Goal: Check status: Check status

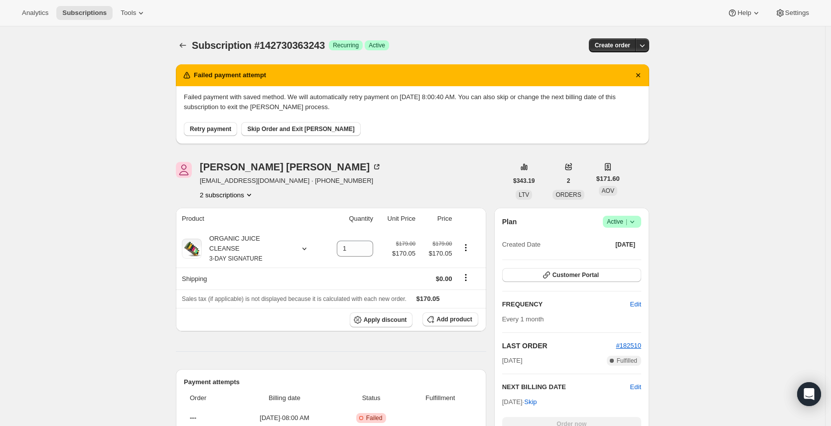
click at [222, 191] on button "2 subscriptions" at bounding box center [227, 195] width 54 height 10
click at [235, 227] on span "144012902763" at bounding box center [213, 230] width 43 height 7
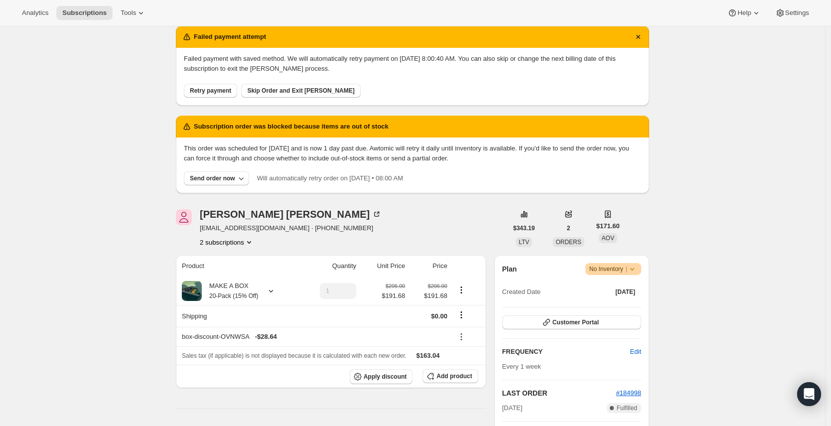
scroll to position [45, 0]
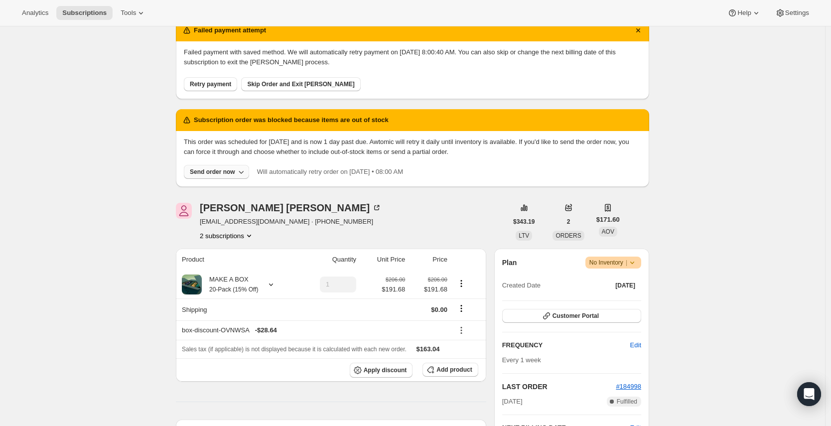
click at [211, 173] on div "Send order now" at bounding box center [212, 172] width 45 height 8
click at [231, 209] on span "Exclude sold-out items (partial order)" at bounding box center [214, 209] width 106 height 7
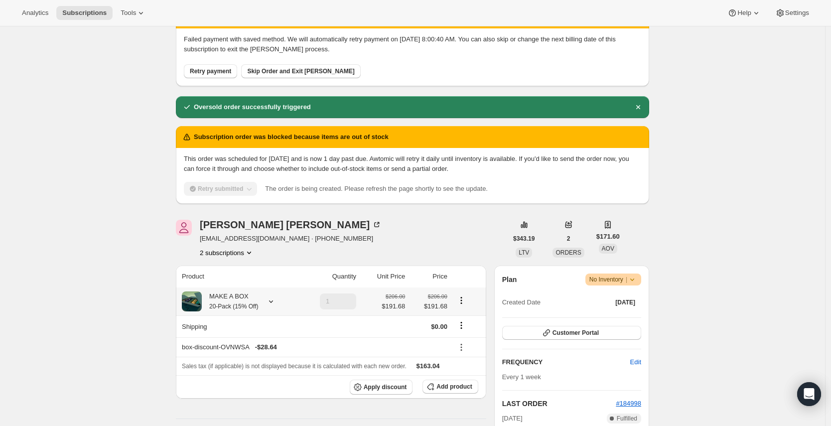
scroll to position [64, 0]
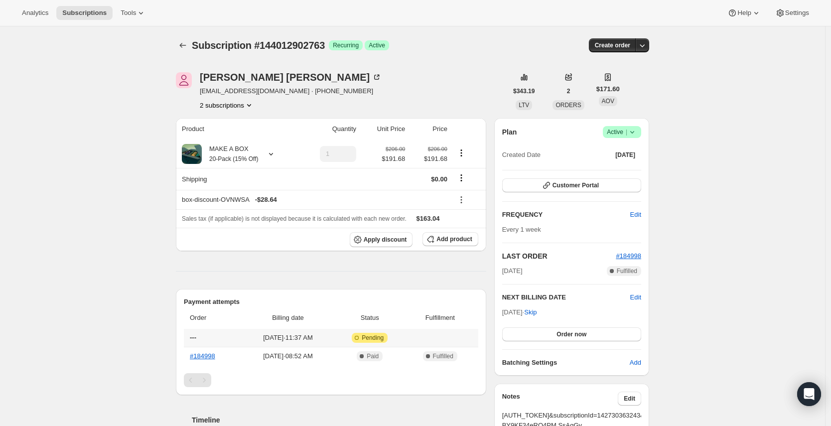
click at [195, 338] on span "---" at bounding box center [193, 337] width 6 height 7
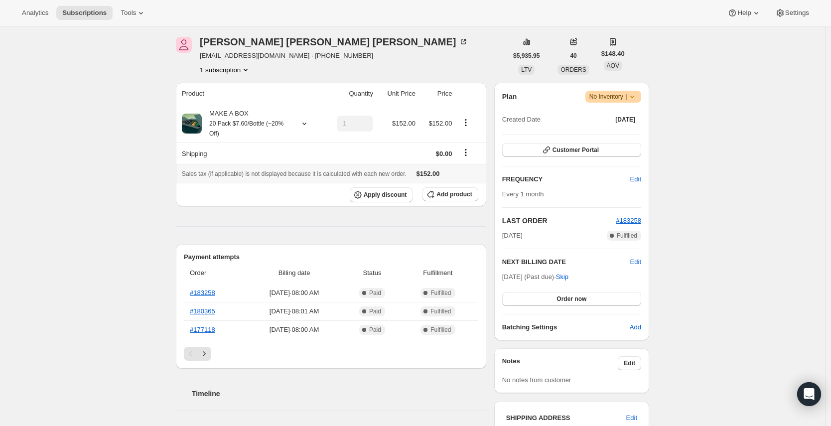
scroll to position [141, 0]
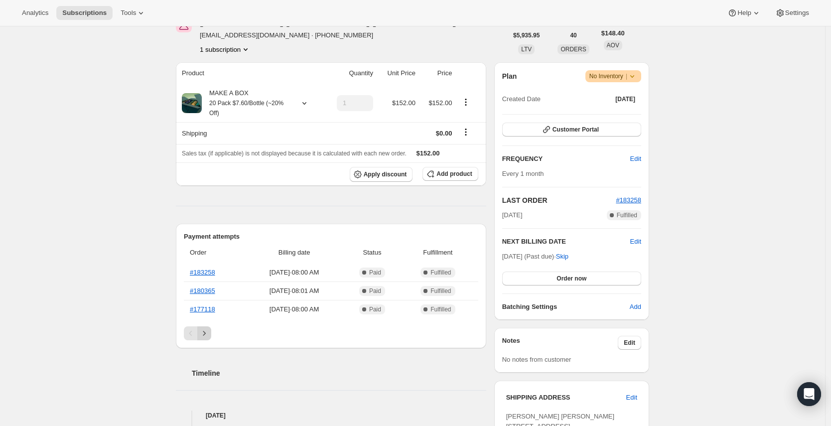
click at [205, 334] on icon "Next" at bounding box center [204, 333] width 10 height 10
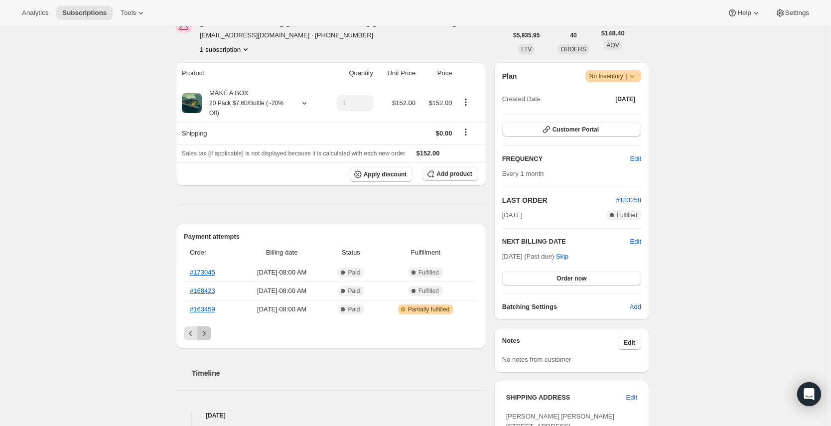
click at [205, 334] on icon "Next" at bounding box center [204, 333] width 10 height 10
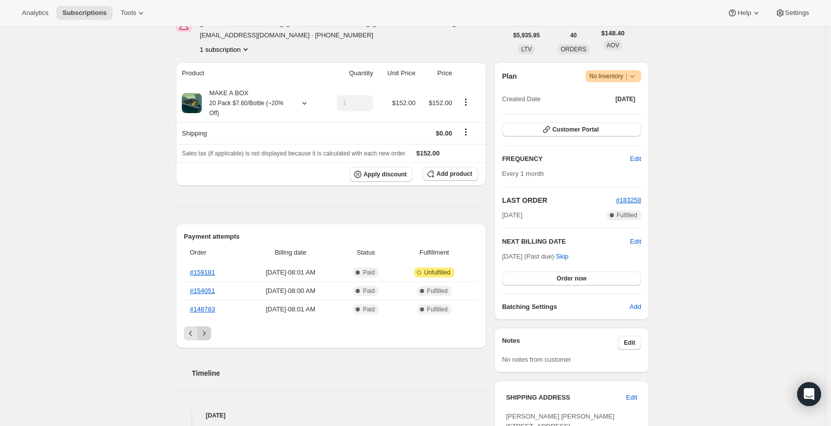
click at [207, 332] on icon "Next" at bounding box center [204, 333] width 10 height 10
click at [205, 298] on th "#137134" at bounding box center [214, 290] width 61 height 18
click at [205, 295] on th "#137134" at bounding box center [214, 290] width 61 height 18
click at [208, 289] on link "#137134" at bounding box center [202, 290] width 25 height 7
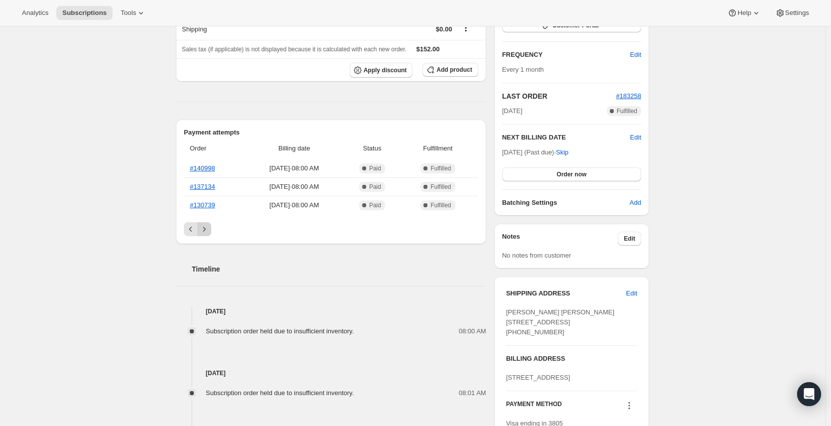
click at [207, 231] on icon "Next" at bounding box center [204, 229] width 10 height 10
click at [207, 230] on icon "Next" at bounding box center [204, 229] width 10 height 10
click at [205, 207] on link "#108111" at bounding box center [202, 204] width 25 height 7
click at [191, 233] on icon "Previous" at bounding box center [191, 229] width 10 height 10
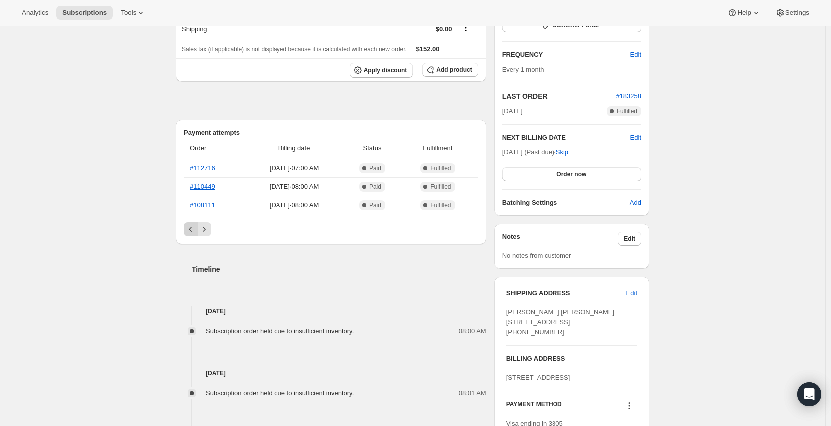
click at [191, 233] on icon "Previous" at bounding box center [191, 229] width 10 height 10
click at [191, 233] on icon "Previous" at bounding box center [191, 232] width 10 height 10
click at [191, 233] on icon "Previous" at bounding box center [191, 229] width 10 height 10
click at [191, 233] on icon "Previous" at bounding box center [191, 232] width 10 height 10
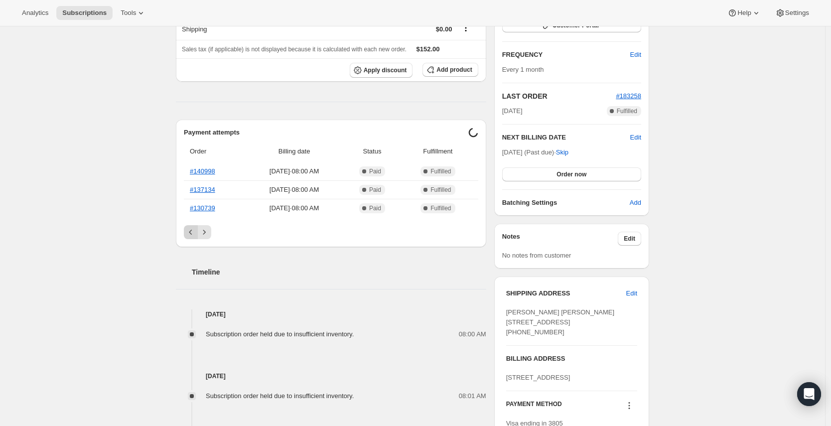
click at [191, 233] on icon "Previous" at bounding box center [191, 232] width 10 height 10
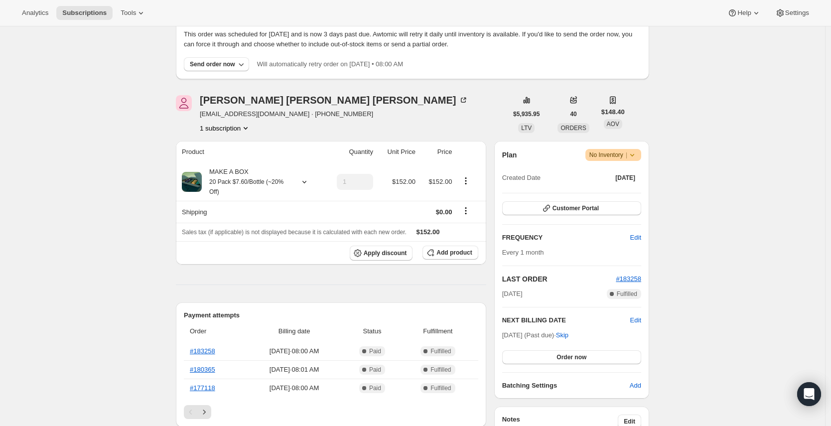
scroll to position [69, 0]
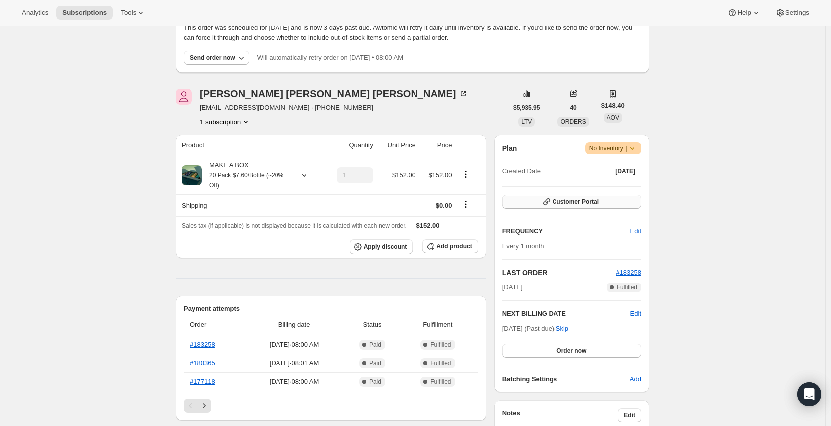
click at [620, 205] on button "Customer Portal" at bounding box center [571, 202] width 139 height 14
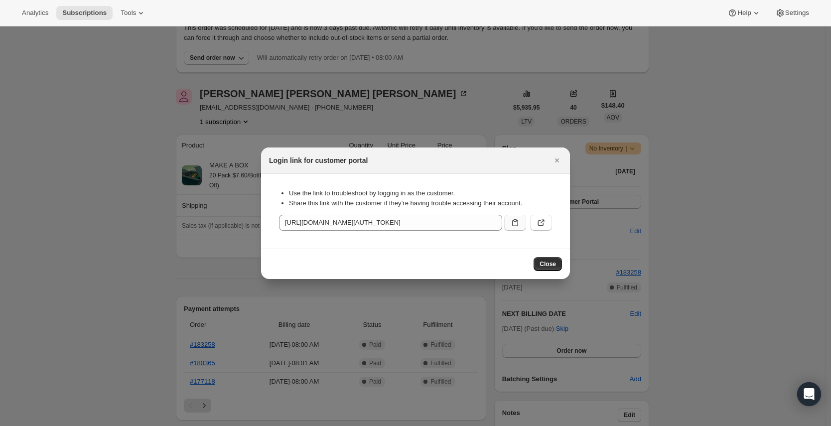
click at [522, 222] on button ":rc1:" at bounding box center [515, 223] width 22 height 16
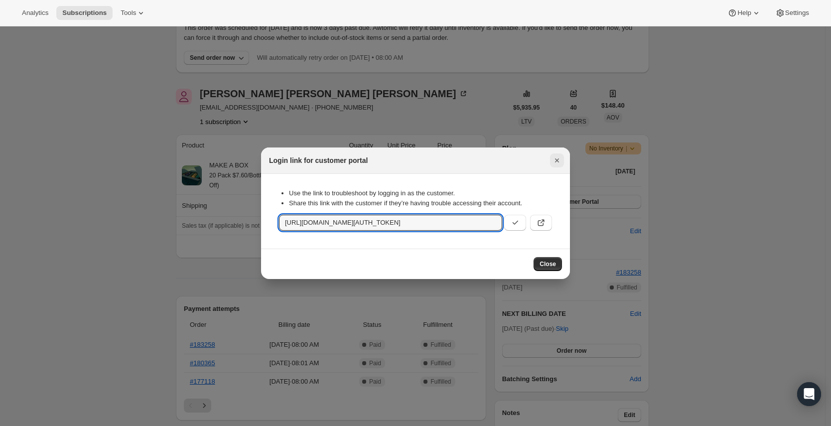
click at [553, 156] on icon "Close" at bounding box center [557, 160] width 10 height 10
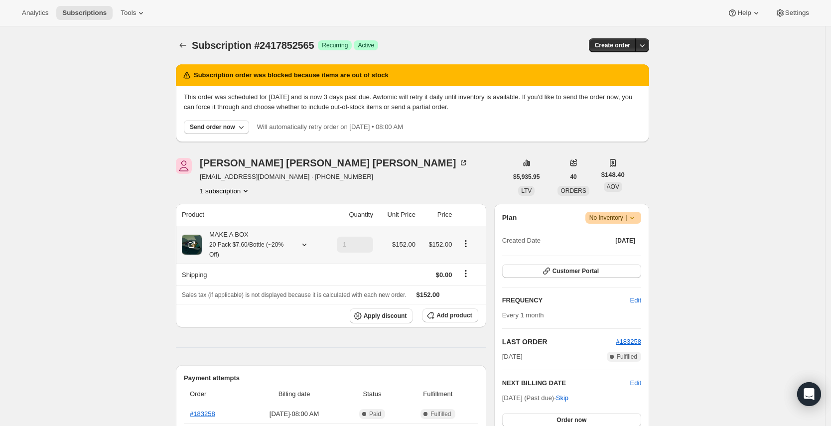
click at [291, 242] on div "MAKE A BOX 20 Pack $7.60/Bottle (~20% Off)" at bounding box center [247, 245] width 90 height 30
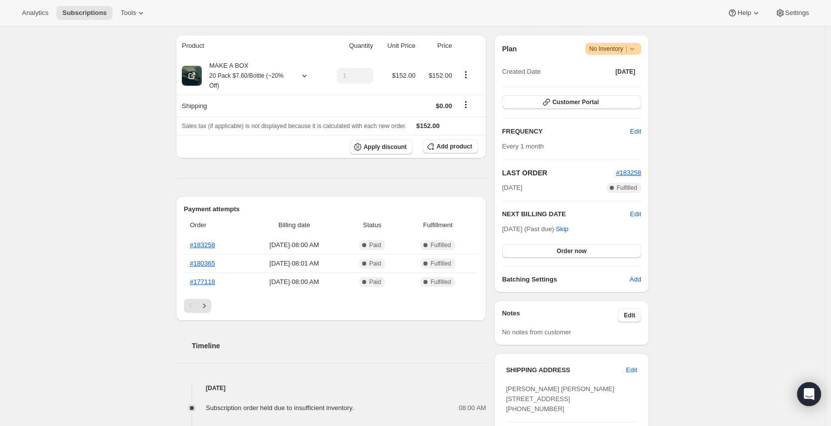
scroll to position [180, 0]
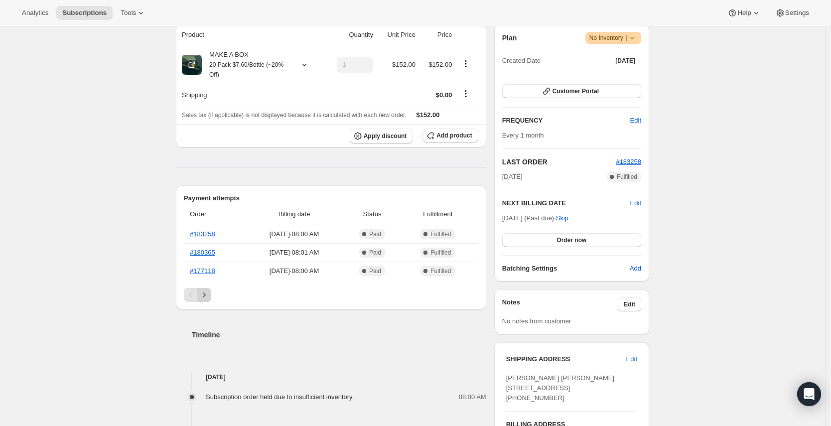
click at [208, 293] on icon "Next" at bounding box center [204, 295] width 10 height 10
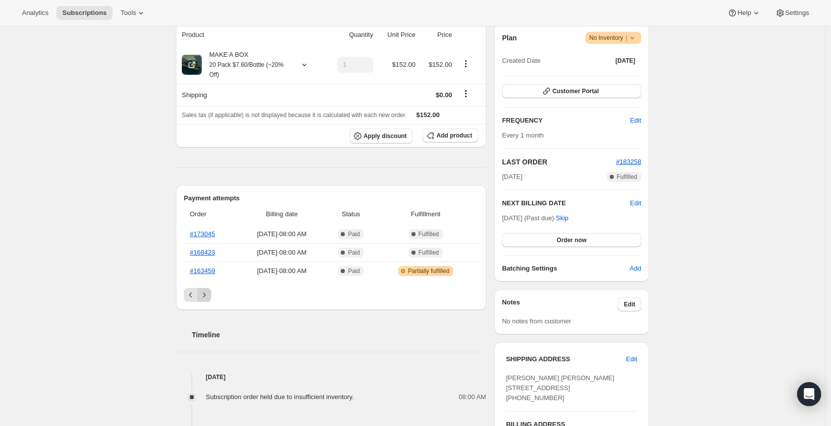
click at [211, 294] on button "Next" at bounding box center [204, 295] width 14 height 14
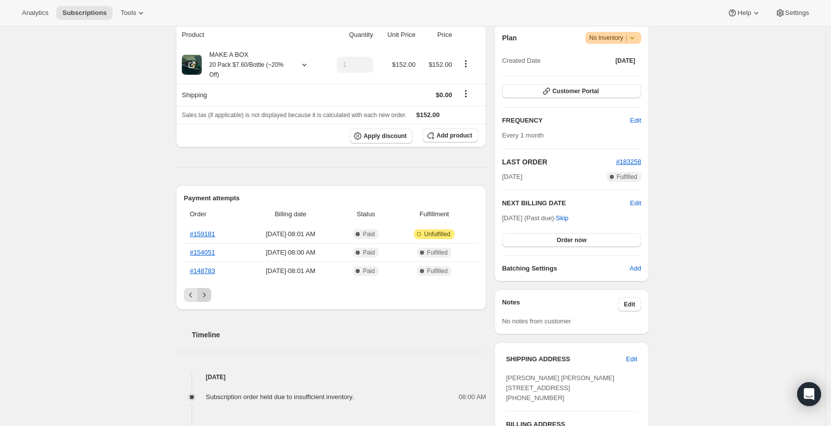
click at [211, 297] on button "Next" at bounding box center [204, 295] width 14 height 14
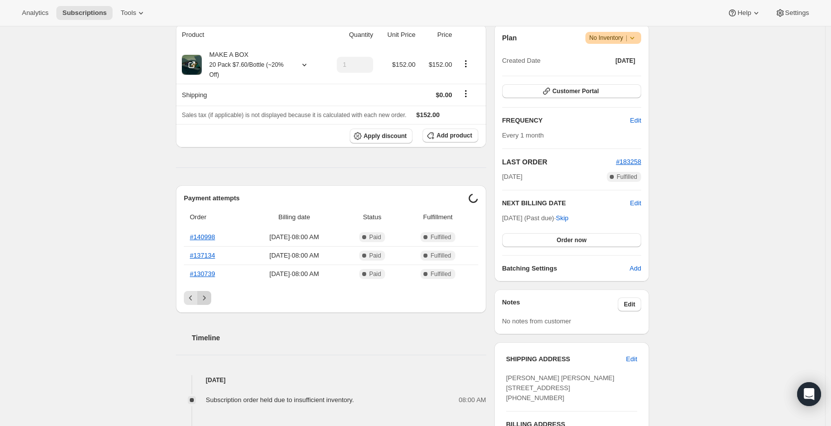
click at [211, 297] on button "Next" at bounding box center [204, 298] width 14 height 14
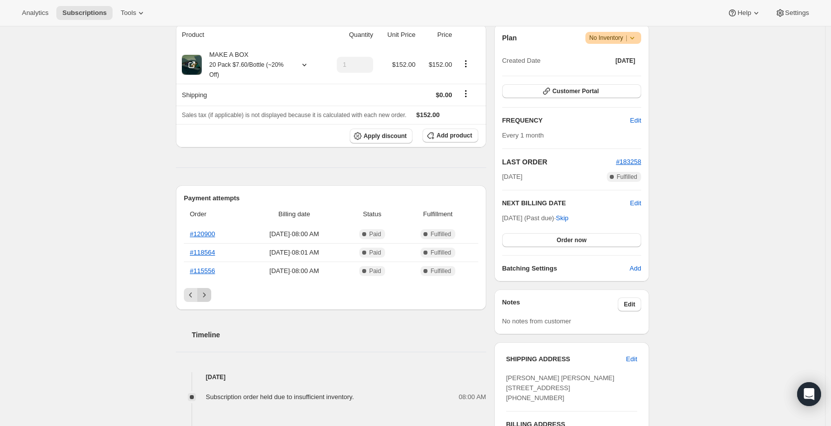
click at [211, 297] on button "Next" at bounding box center [204, 295] width 14 height 14
click at [201, 231] on link "#112716" at bounding box center [202, 233] width 25 height 7
click at [211, 297] on button "Next" at bounding box center [204, 295] width 14 height 14
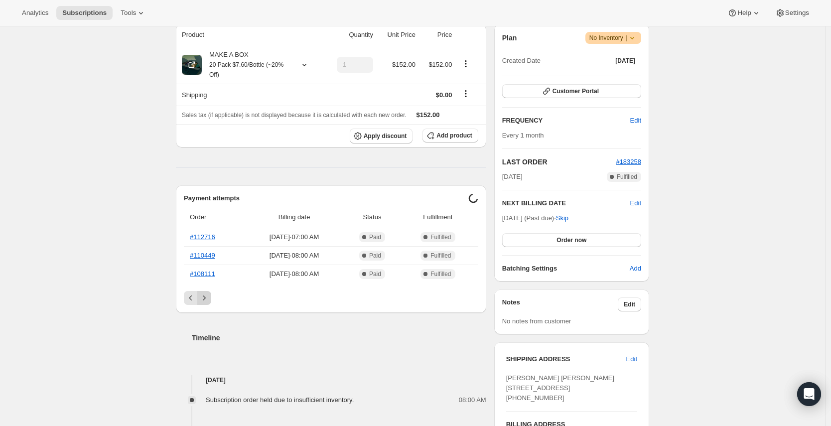
click at [211, 297] on button "Next" at bounding box center [204, 298] width 14 height 14
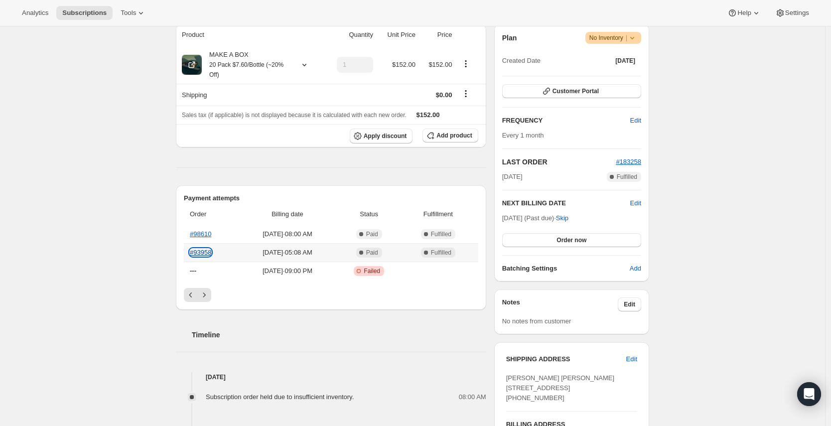
click at [210, 251] on link "#93958" at bounding box center [200, 251] width 21 height 7
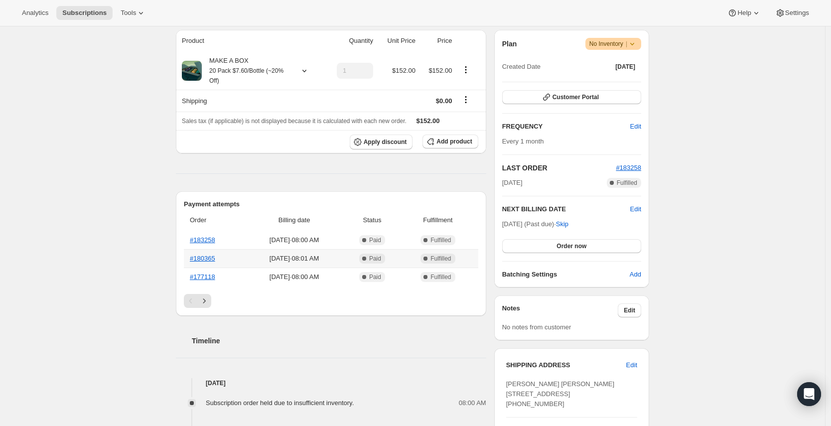
scroll to position [167, 0]
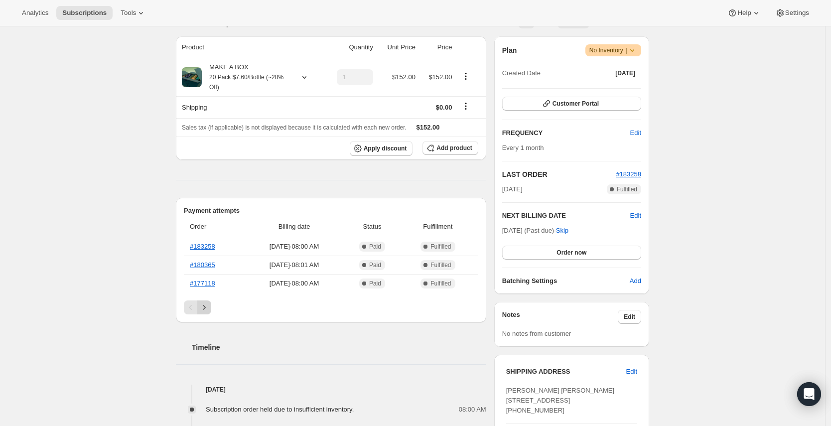
click at [206, 309] on icon "Next" at bounding box center [204, 307] width 10 height 10
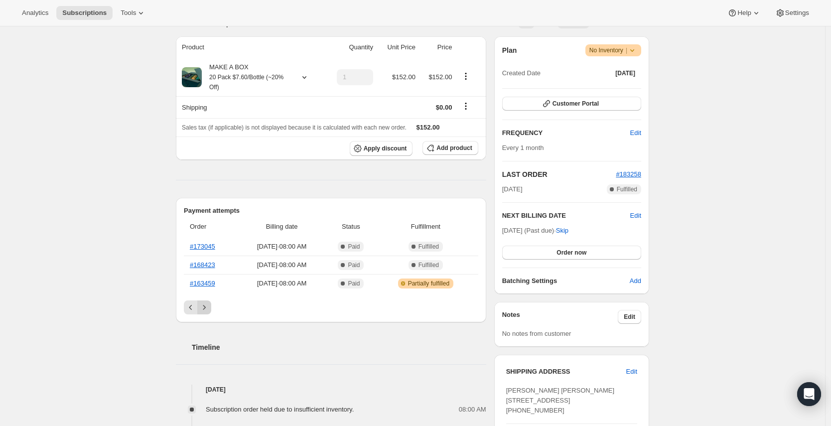
click at [206, 309] on icon "Next" at bounding box center [204, 307] width 10 height 10
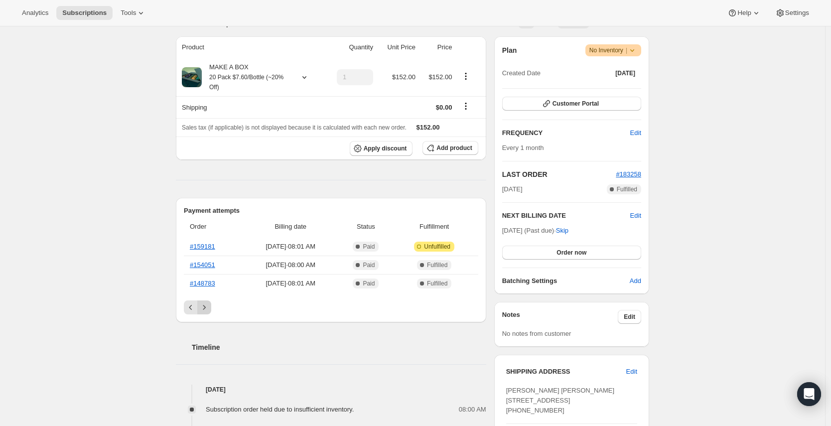
click at [206, 309] on icon "Next" at bounding box center [204, 307] width 10 height 10
click at [202, 284] on link "#115556" at bounding box center [202, 282] width 25 height 7
